Goal: Task Accomplishment & Management: Use online tool/utility

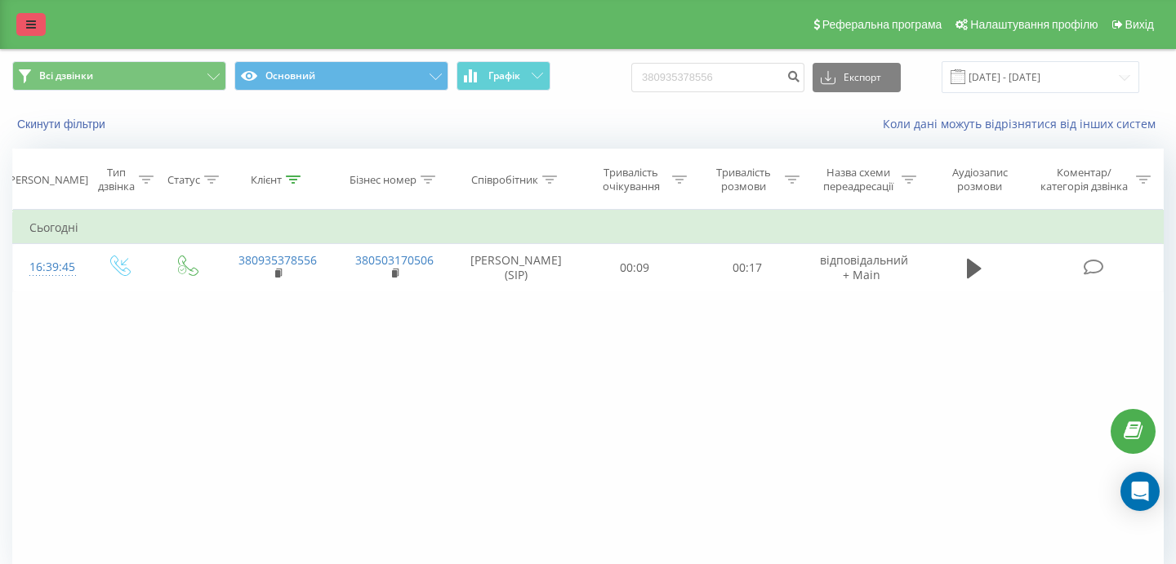
click at [34, 29] on icon at bounding box center [31, 24] width 10 height 11
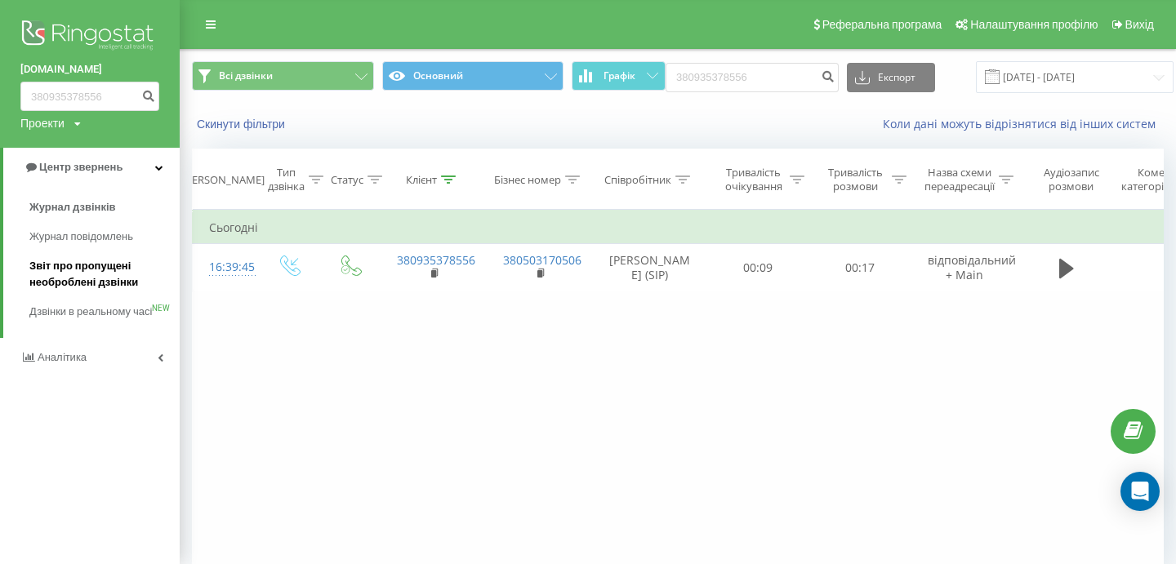
click at [86, 277] on span "Звіт про пропущені необроблені дзвінки" at bounding box center [100, 274] width 142 height 33
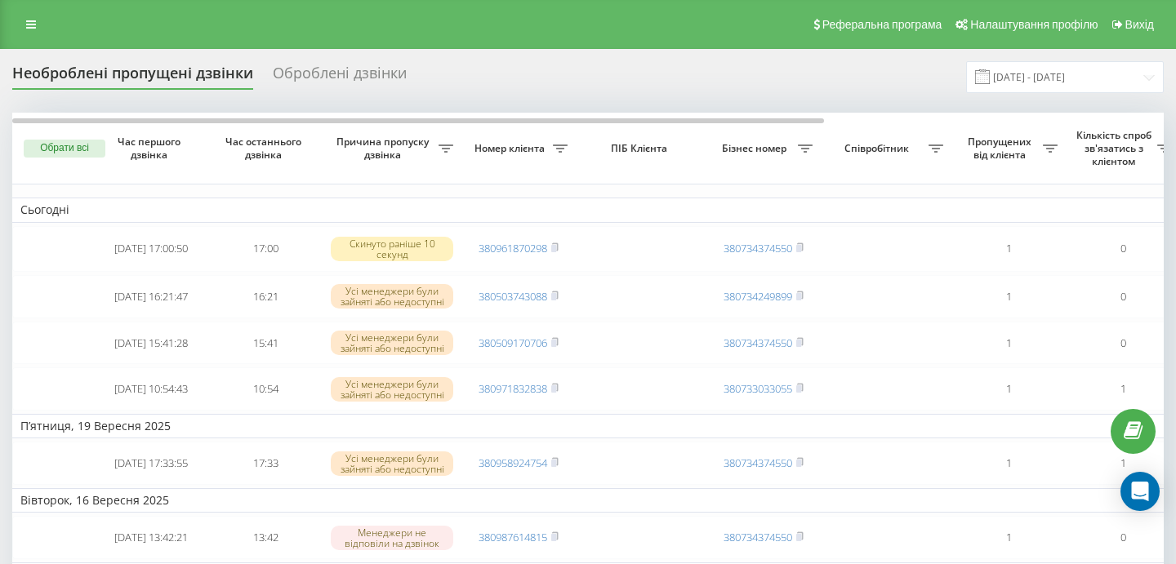
click at [556, 295] on rect at bounding box center [553, 296] width 5 height 7
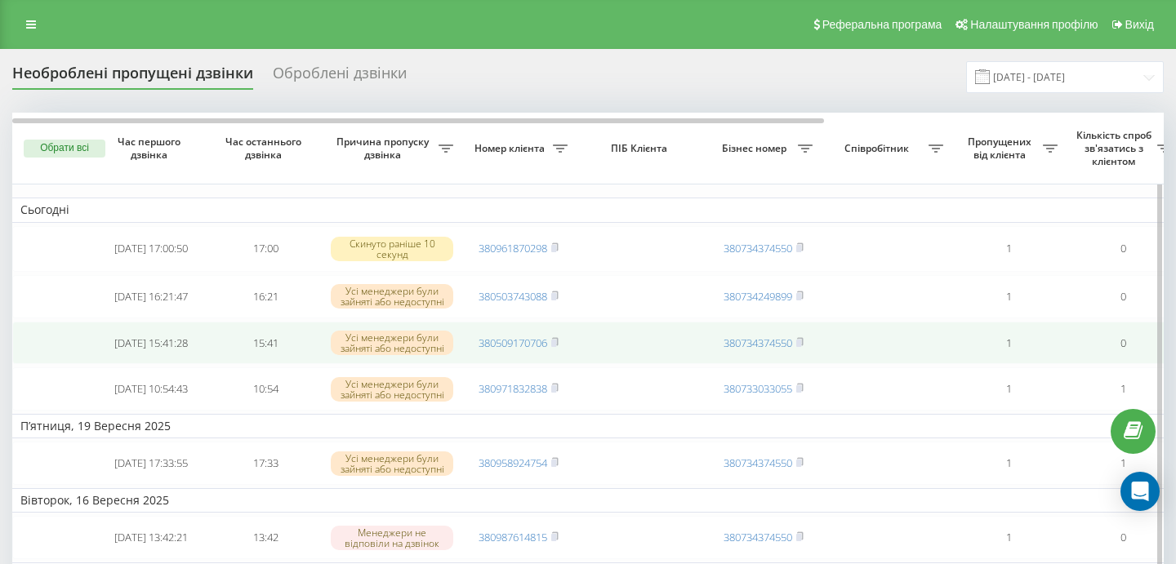
click at [562, 345] on td "380509170706" at bounding box center [519, 343] width 114 height 43
click at [559, 347] on icon at bounding box center [554, 342] width 7 height 10
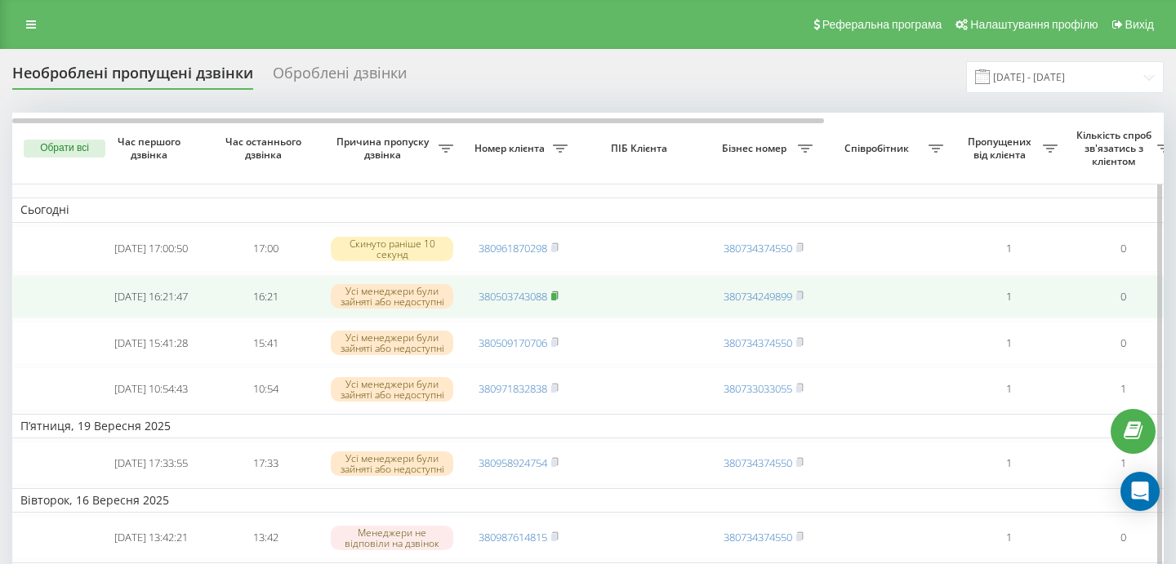
click at [559, 299] on icon at bounding box center [554, 296] width 7 height 10
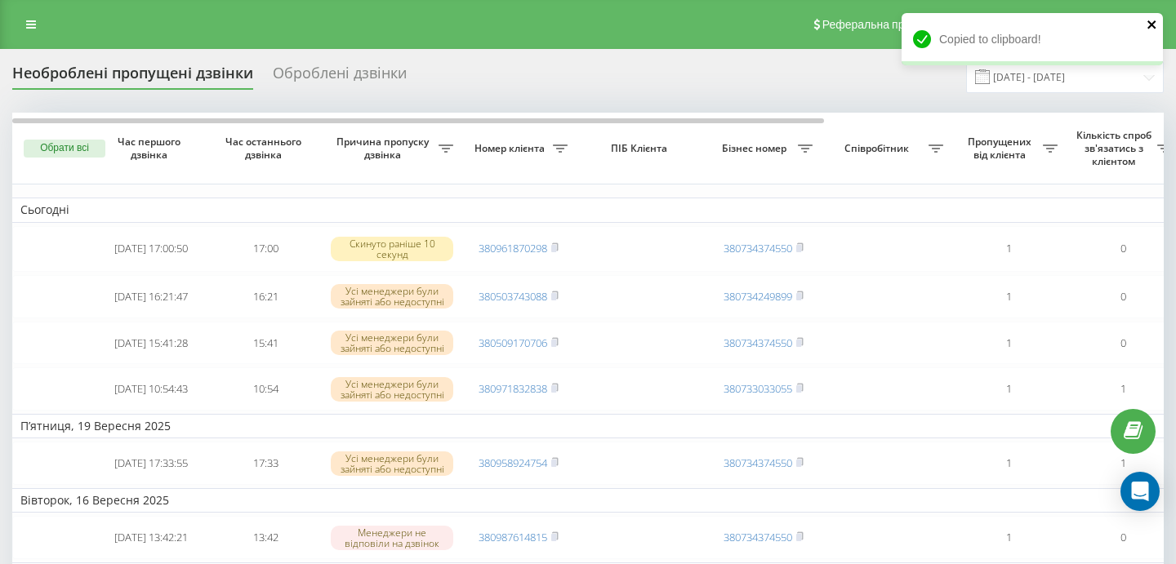
click at [1151, 23] on icon "close" at bounding box center [1152, 24] width 8 height 8
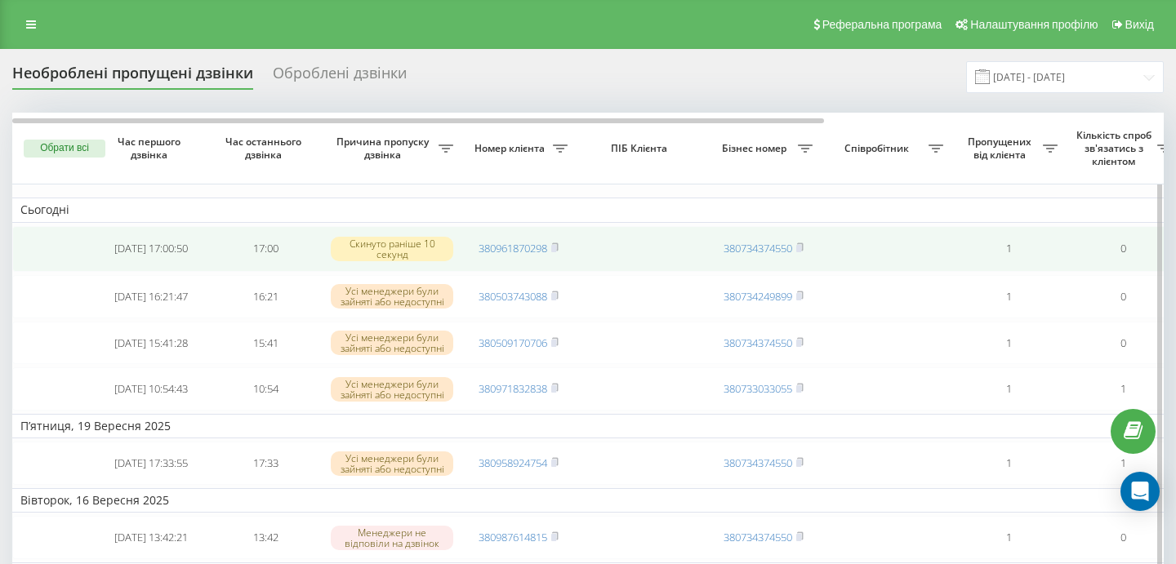
click at [1021, 252] on td "1" at bounding box center [1009, 249] width 114 height 46
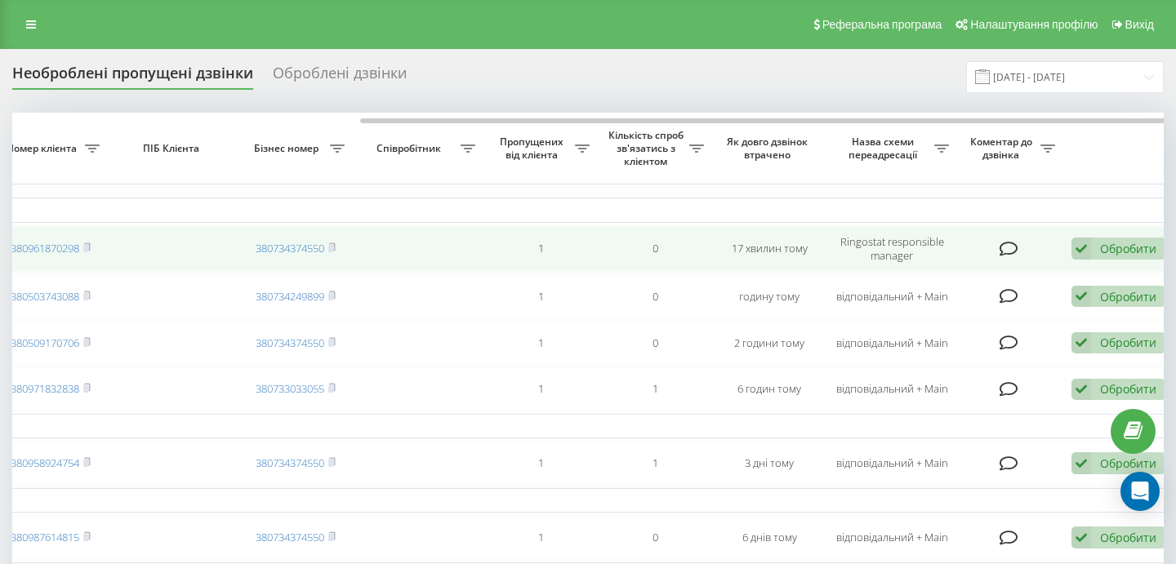
scroll to position [0, 482]
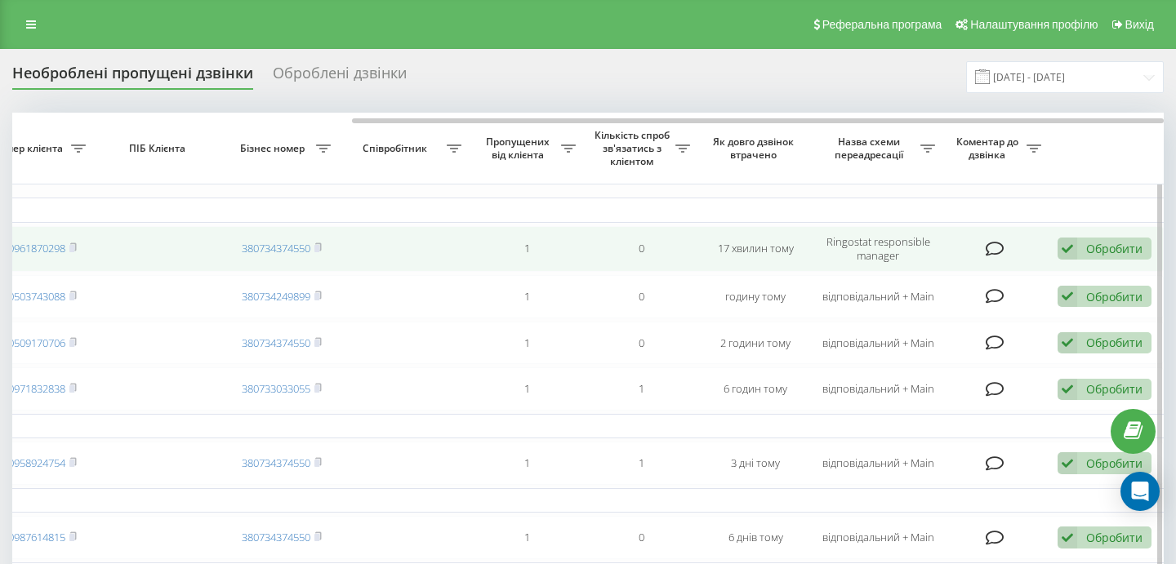
click at [1129, 245] on div "Обробити" at bounding box center [1114, 249] width 56 height 16
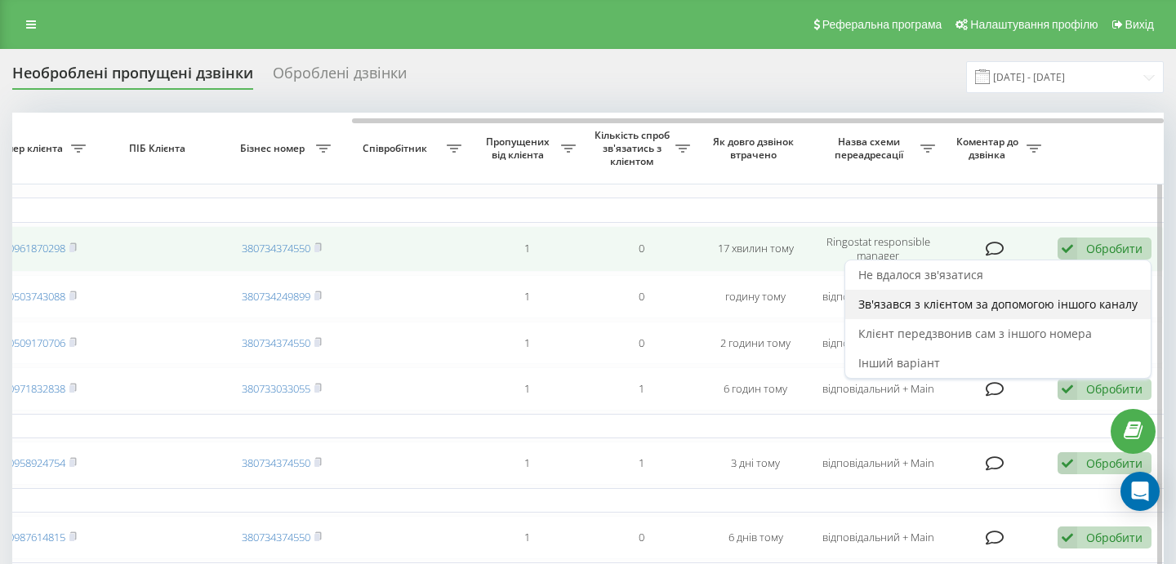
click at [930, 302] on span "Зв'язався з клієнтом за допомогою іншого каналу" at bounding box center [998, 305] width 279 height 16
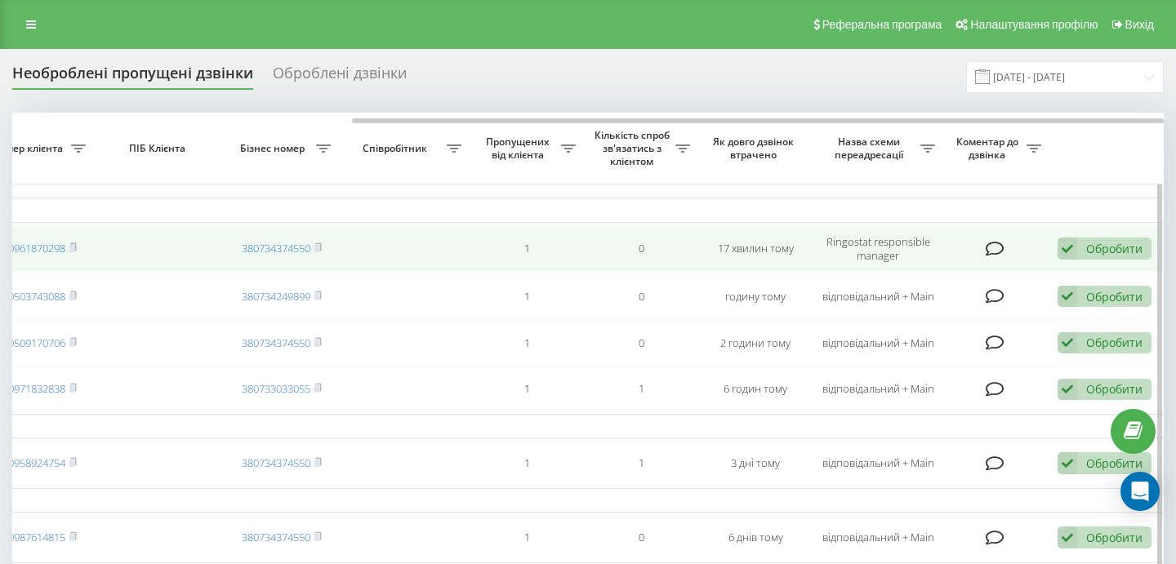
click at [1073, 248] on icon at bounding box center [1068, 249] width 20 height 22
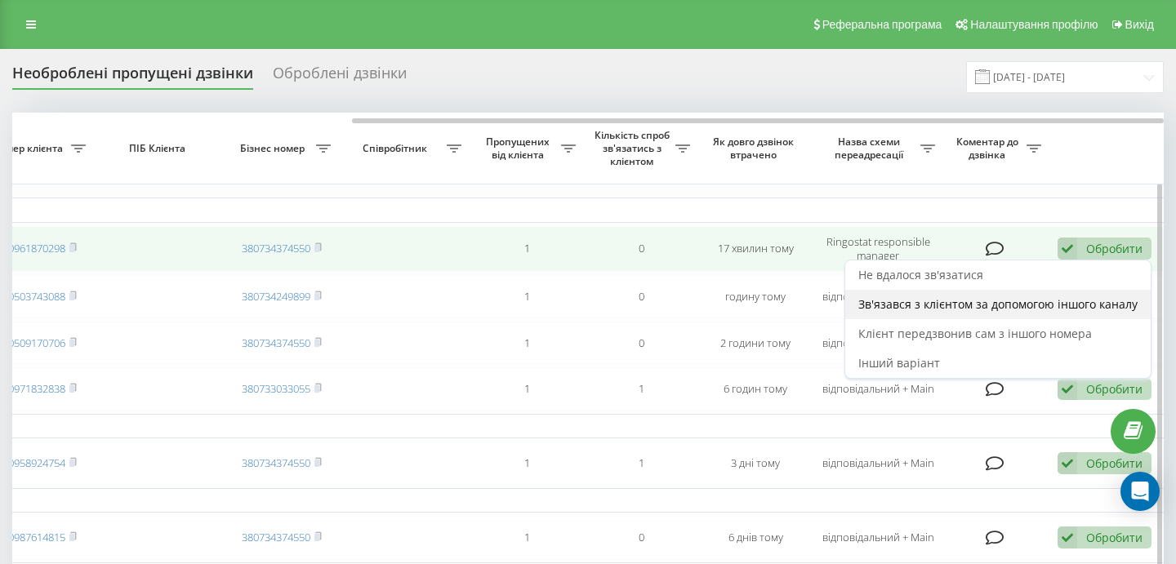
click at [992, 305] on span "Зв'язався з клієнтом за допомогою іншого каналу" at bounding box center [998, 305] width 279 height 16
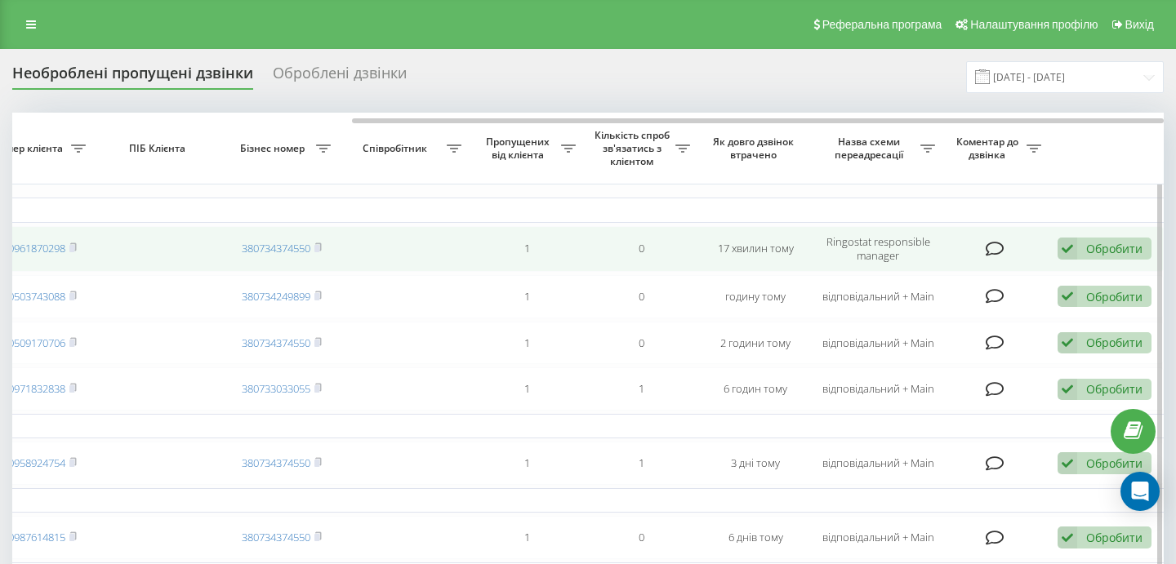
click at [996, 251] on icon at bounding box center [995, 249] width 19 height 16
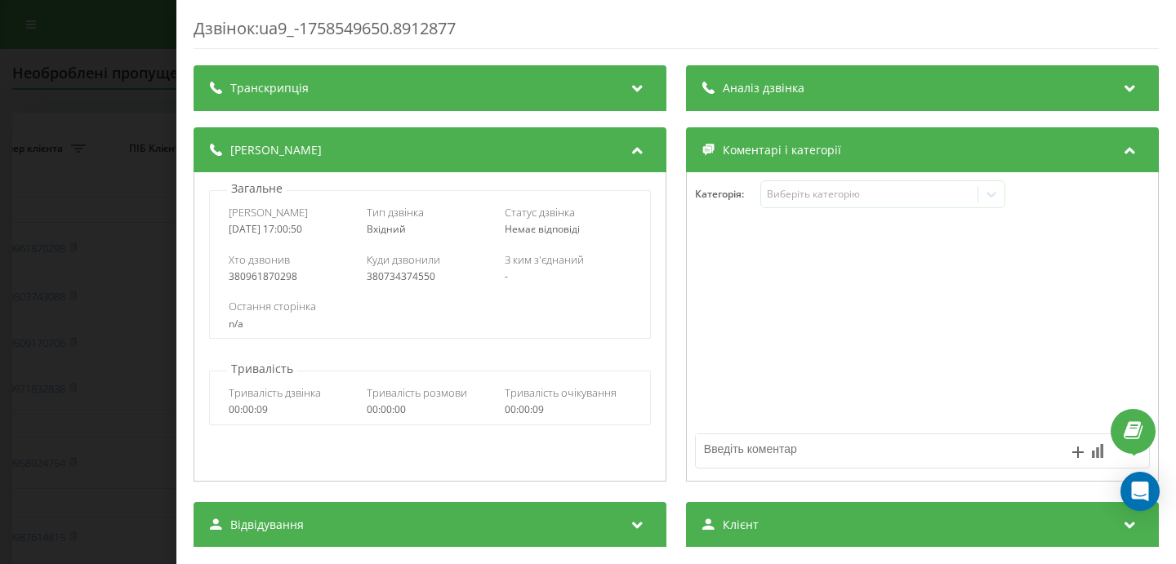
click at [105, 332] on div "Дзвінок : ua9_-1758549650.8912877 Транскрипція Для AI-аналізу майбутніх дзвінкі…" at bounding box center [588, 282] width 1176 height 564
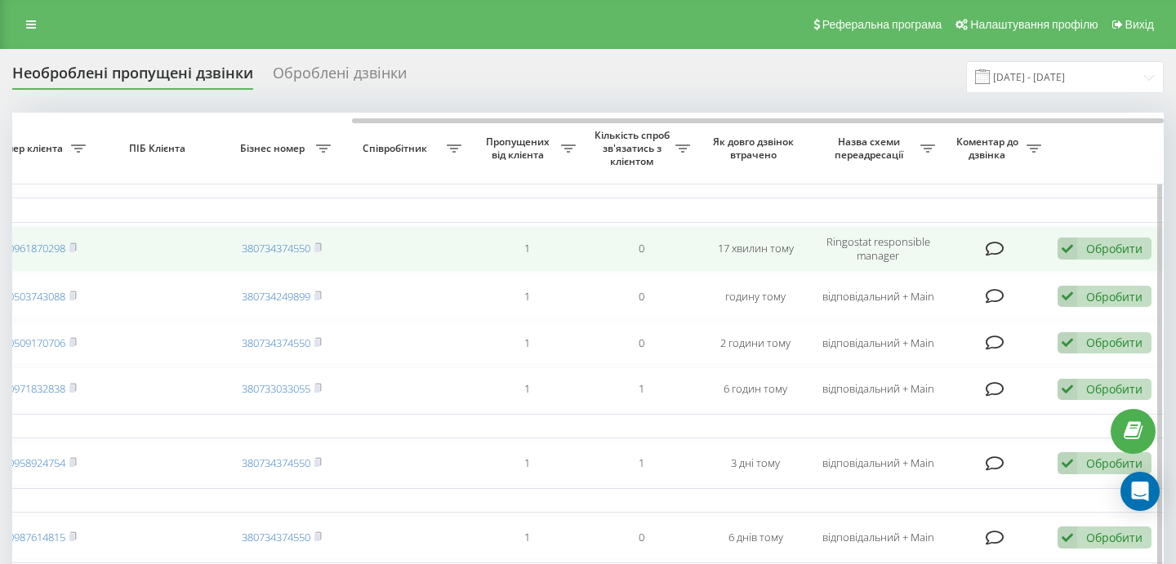
click at [872, 255] on td "Ringostat responsible manager" at bounding box center [878, 249] width 131 height 46
click at [1140, 242] on div "Обробити" at bounding box center [1114, 249] width 56 height 16
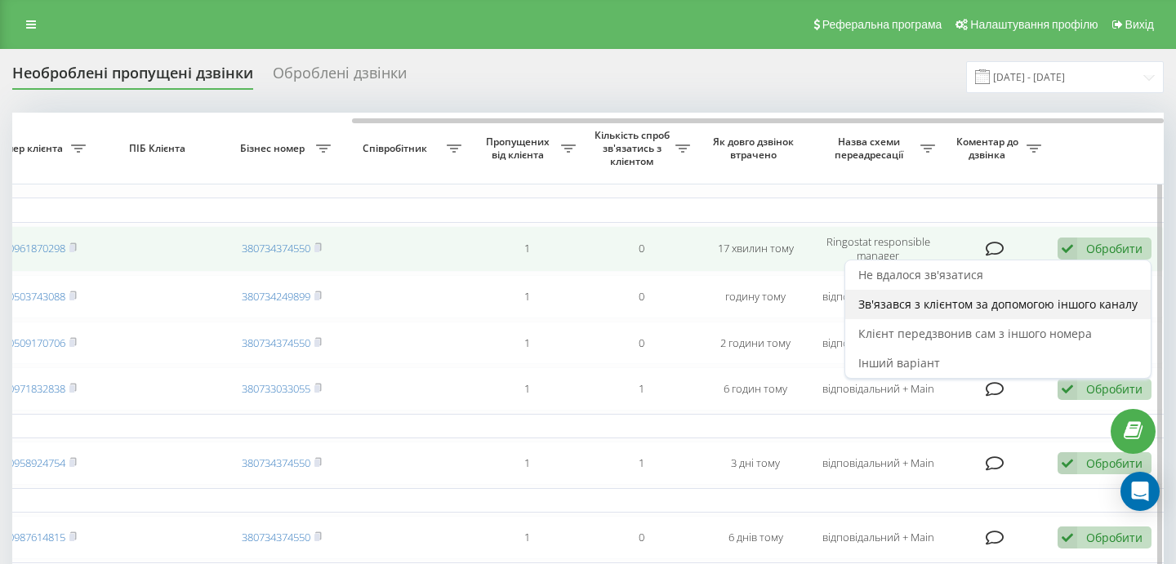
click at [1016, 303] on span "Зв'язався з клієнтом за допомогою іншого каналу" at bounding box center [998, 305] width 279 height 16
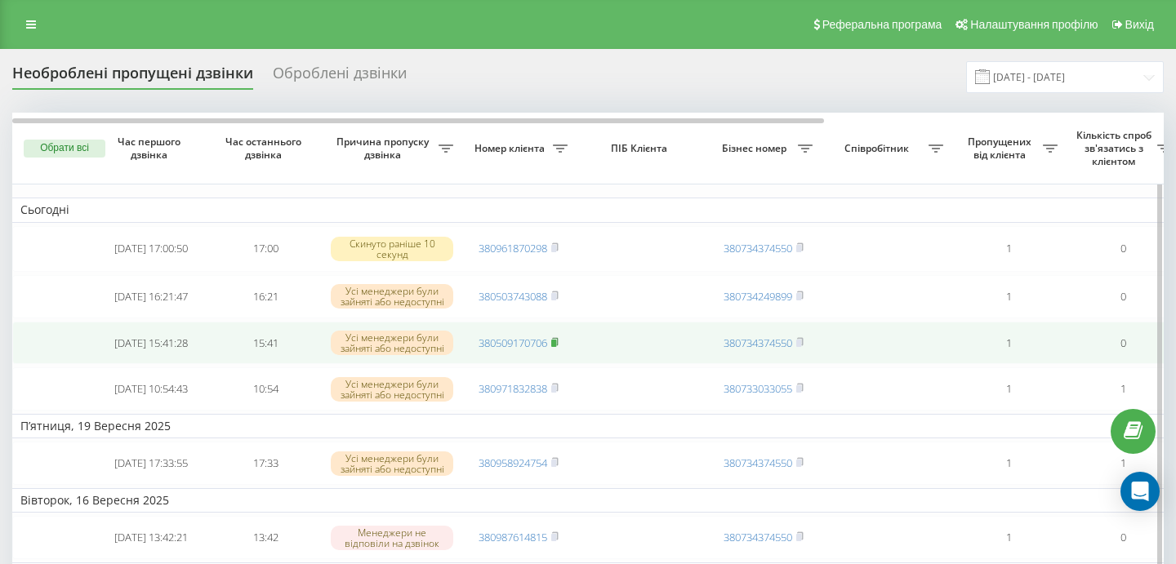
click at [558, 345] on icon at bounding box center [555, 340] width 6 height 7
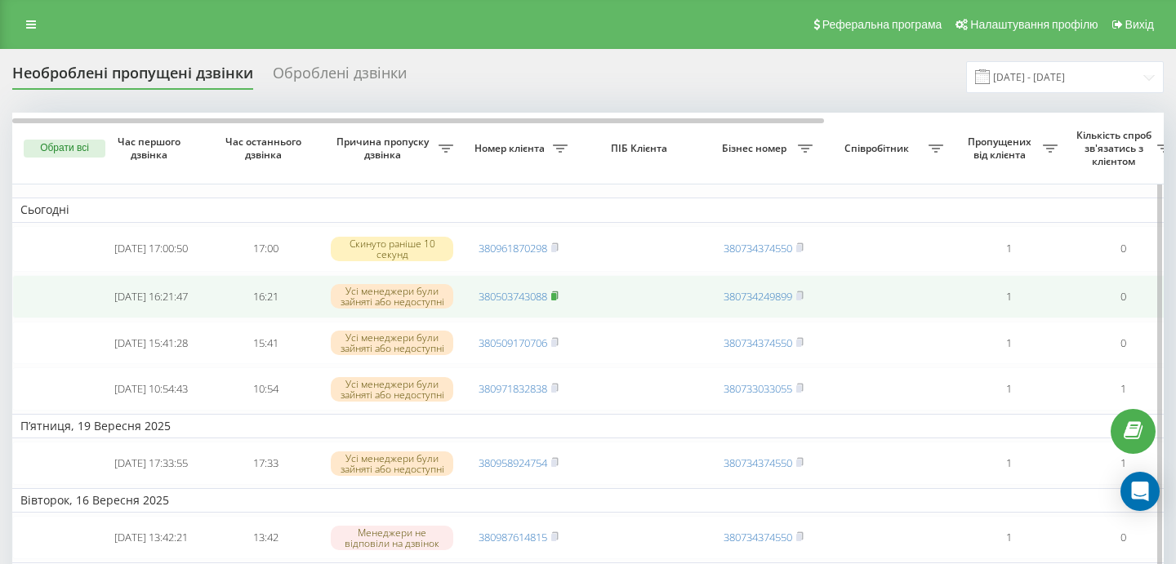
click at [556, 297] on rect at bounding box center [553, 296] width 5 height 7
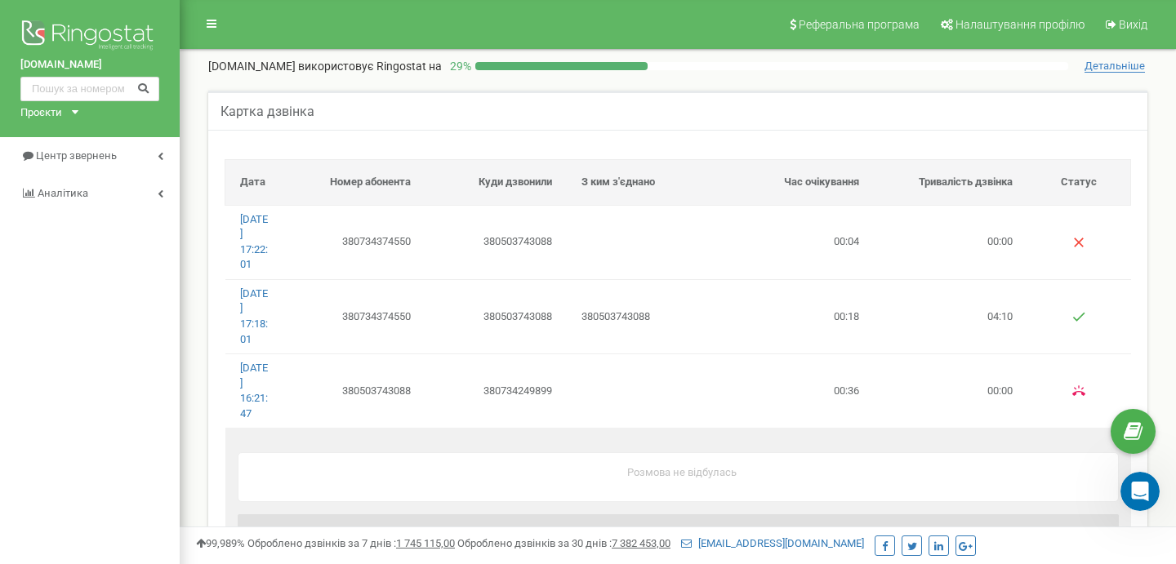
click at [228, 23] on div at bounding box center [205, 20] width 51 height 40
click at [212, 25] on icon at bounding box center [212, 23] width 10 height 11
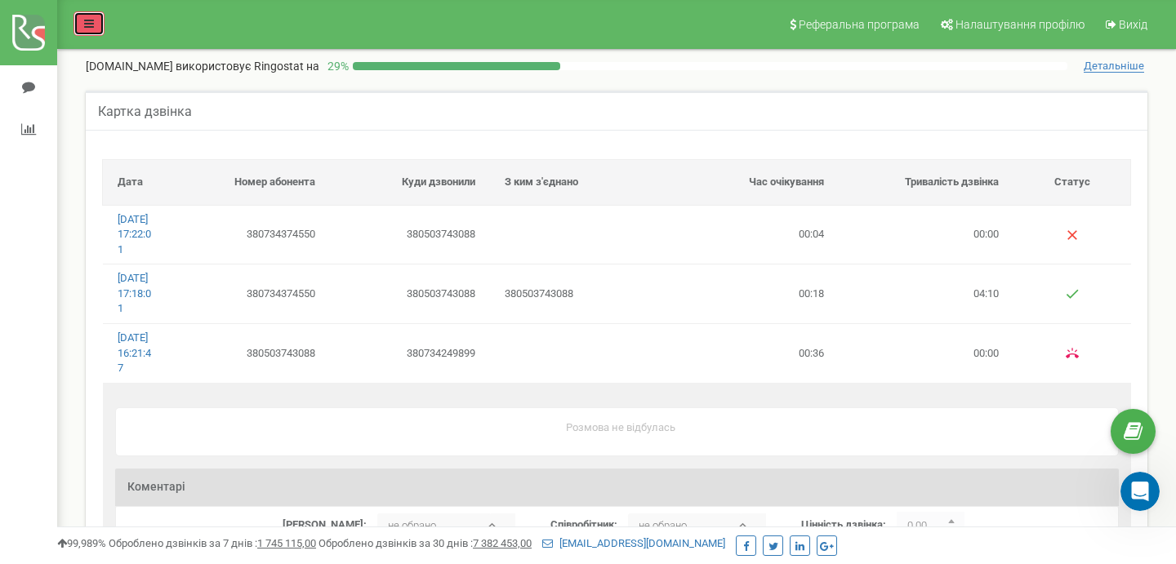
click at [78, 29] on link at bounding box center [89, 23] width 31 height 25
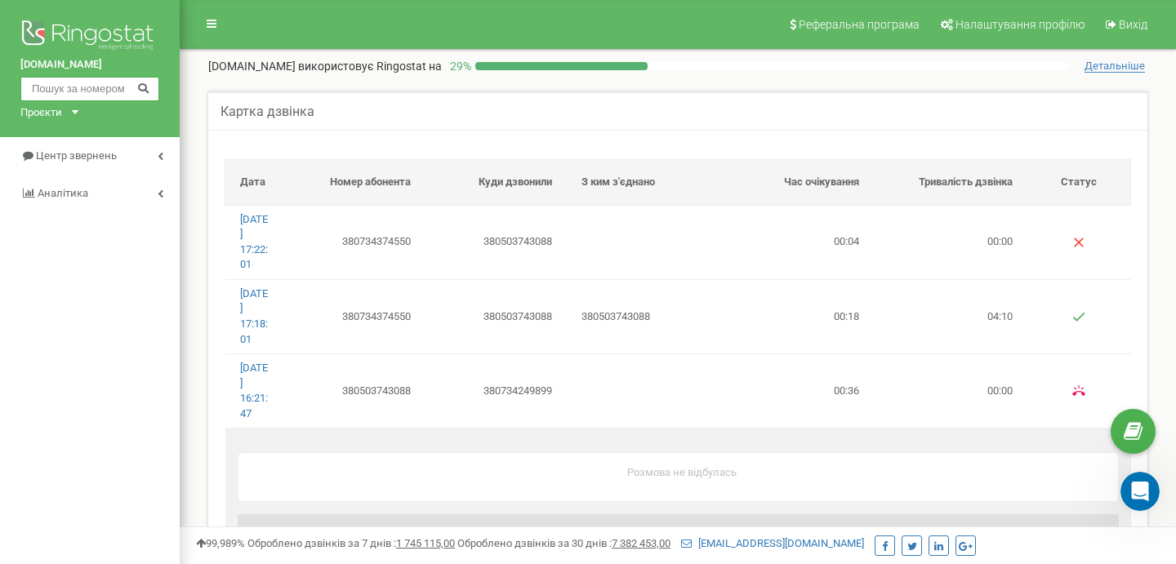
click at [107, 82] on input "text" at bounding box center [89, 89] width 139 height 25
paste input "380503743088"
type input "380503743088"
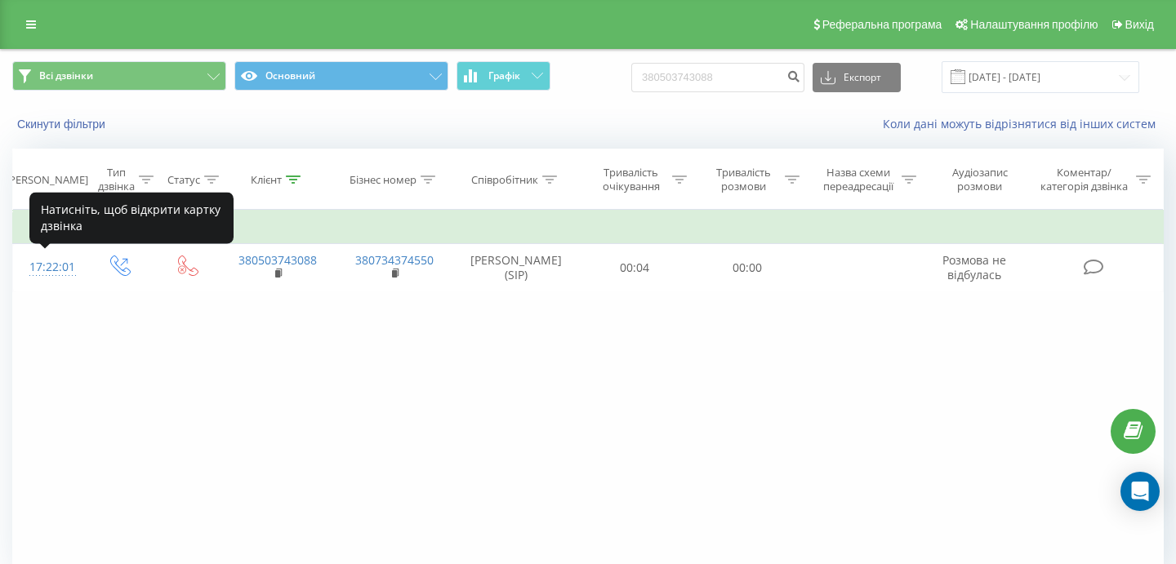
click at [47, 267] on div "17:22:01" at bounding box center [48, 268] width 39 height 32
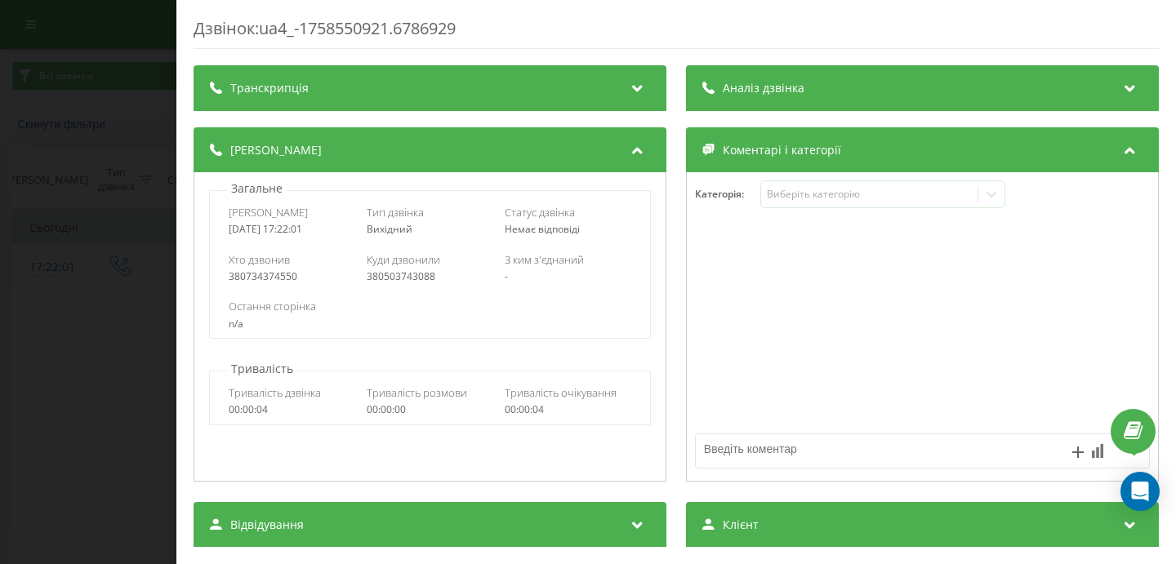
click at [135, 420] on div "Дзвінок : ua4_-1758550921.6786929 Транскрипція Для AI-аналізу майбутніх дзвінкі…" at bounding box center [588, 282] width 1176 height 564
